Goal: Consume media (video, audio): Consume media (video, audio)

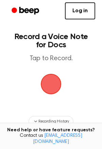
click at [55, 86] on span "button" at bounding box center [51, 84] width 38 height 38
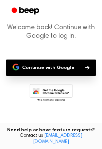
scroll to position [37, 0]
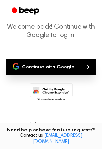
click at [31, 71] on button "Continue with Google" at bounding box center [51, 67] width 90 height 16
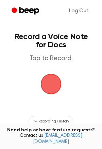
click at [55, 92] on span "button" at bounding box center [50, 83] width 25 height 25
click at [55, 92] on span "button" at bounding box center [51, 84] width 28 height 28
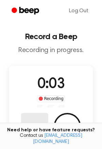
click at [33, 120] on button "Delete" at bounding box center [34, 126] width 27 height 27
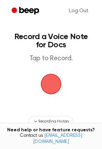
click at [49, 87] on span "button" at bounding box center [51, 84] width 29 height 29
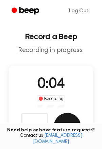
click at [60, 118] on button "Save" at bounding box center [67, 126] width 27 height 27
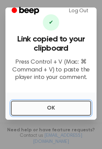
click at [17, 107] on button "OK" at bounding box center [51, 108] width 80 height 15
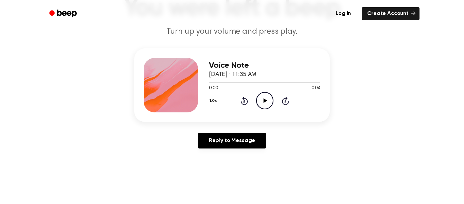
scroll to position [58, 0]
click at [265, 101] on icon at bounding box center [265, 100] width 4 height 4
click at [265, 101] on icon "Pause Audio" at bounding box center [264, 99] width 17 height 17
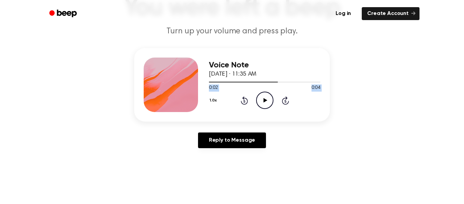
drag, startPoint x: 278, startPoint y: 82, endPoint x: 228, endPoint y: 101, distance: 53.3
click at [228, 101] on div "Voice Note October 2, 2023 · 11:35 AM 0:02 0:04 Your browser does not support t…" at bounding box center [264, 84] width 111 height 54
click at [271, 77] on div "Voice Note October 2, 2023 · 11:35 AM" at bounding box center [264, 69] width 111 height 18
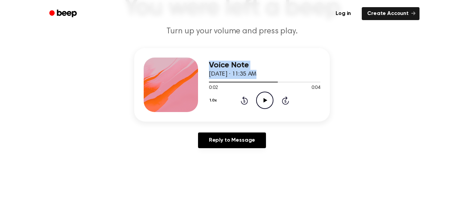
drag, startPoint x: 273, startPoint y: 80, endPoint x: 202, endPoint y: 87, distance: 71.7
click at [202, 87] on div "Voice Note October 2, 2023 · 11:35 AM 0:02 0:04 Your browser does not support t…" at bounding box center [232, 84] width 196 height 73
click at [298, 65] on h3 "Voice Note" at bounding box center [264, 64] width 111 height 9
drag, startPoint x: 275, startPoint y: 82, endPoint x: 254, endPoint y: 82, distance: 21.1
click at [254, 82] on div at bounding box center [243, 82] width 69 height 1
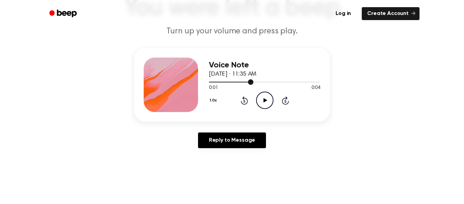
drag, startPoint x: 251, startPoint y: 81, endPoint x: 216, endPoint y: 84, distance: 35.1
click at [216, 84] on div at bounding box center [264, 81] width 111 height 5
drag, startPoint x: 211, startPoint y: 81, endPoint x: 204, endPoint y: 82, distance: 7.9
click at [204, 82] on div "Voice Note October 2, 2023 · 11:35 AM 0:00 0:04 Your browser does not support t…" at bounding box center [232, 84] width 196 height 73
drag, startPoint x: 212, startPoint y: 83, endPoint x: 205, endPoint y: 83, distance: 7.1
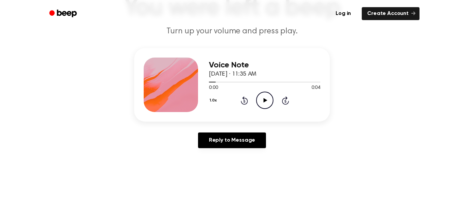
click at [205, 83] on div "Voice Note October 2, 2023 · 11:35 AM 0:00 0:04 Your browser does not support t…" at bounding box center [232, 84] width 196 height 73
click at [267, 101] on icon "Play Audio" at bounding box center [264, 99] width 17 height 17
click at [269, 106] on icon "Play Audio" at bounding box center [264, 99] width 17 height 17
click at [259, 99] on icon "Play Audio" at bounding box center [264, 99] width 17 height 17
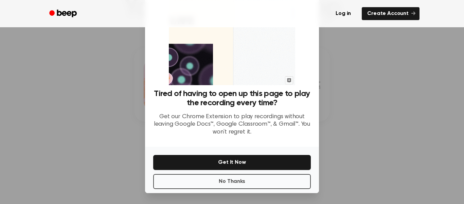
scroll to position [41, 0]
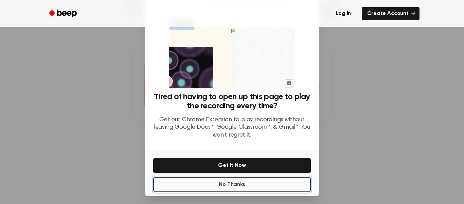
click at [218, 185] on button "No Thanks" at bounding box center [232, 184] width 158 height 15
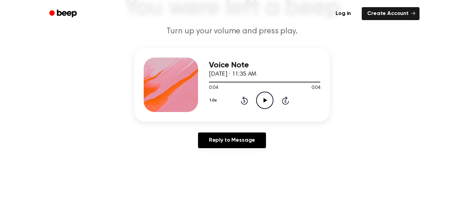
click at [264, 104] on icon "Play Audio" at bounding box center [264, 99] width 17 height 17
drag, startPoint x: 263, startPoint y: 106, endPoint x: 263, endPoint y: 102, distance: 4.1
click at [263, 102] on icon "Play Audio" at bounding box center [264, 99] width 17 height 17
click at [264, 102] on icon at bounding box center [265, 100] width 4 height 4
click at [267, 101] on icon "Play Audio" at bounding box center [264, 99] width 17 height 17
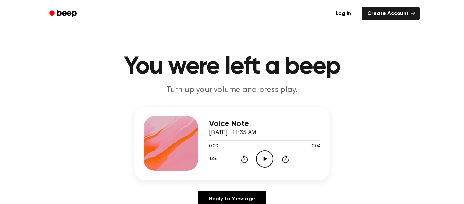
click at [262, 161] on icon "Play Audio" at bounding box center [264, 158] width 17 height 17
click at [261, 156] on icon "Play Audio" at bounding box center [264, 158] width 17 height 17
click at [260, 157] on icon "Play Audio" at bounding box center [264, 158] width 17 height 17
click at [262, 158] on icon "Play Audio" at bounding box center [264, 158] width 17 height 17
click at [262, 158] on icon "Pause Audio" at bounding box center [264, 158] width 17 height 17
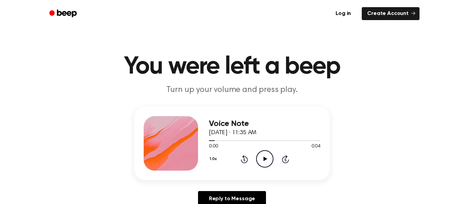
click at [263, 158] on icon "Play Audio" at bounding box center [264, 158] width 17 height 17
click at [263, 150] on icon "Play Audio" at bounding box center [264, 158] width 17 height 17
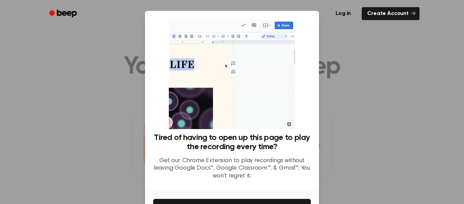
scroll to position [44, 0]
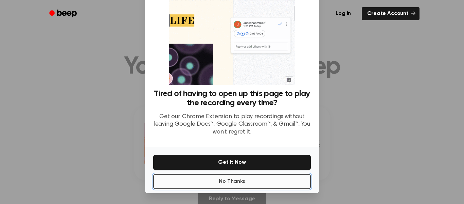
click at [206, 183] on button "No Thanks" at bounding box center [232, 181] width 158 height 15
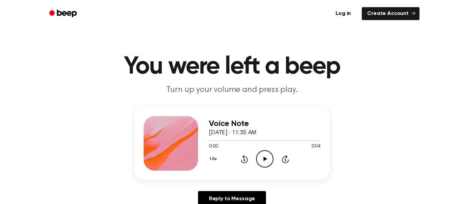
click at [263, 155] on icon "Play Audio" at bounding box center [264, 158] width 17 height 17
click at [268, 153] on icon "Play Audio" at bounding box center [264, 158] width 17 height 17
click at [259, 155] on icon "Play Audio" at bounding box center [264, 158] width 17 height 17
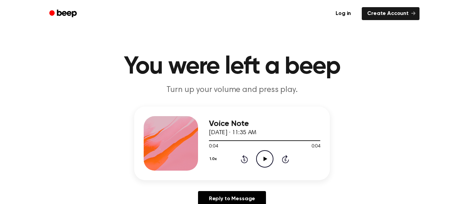
click at [260, 164] on icon "Play Audio" at bounding box center [264, 158] width 17 height 17
